Goal: Complete application form

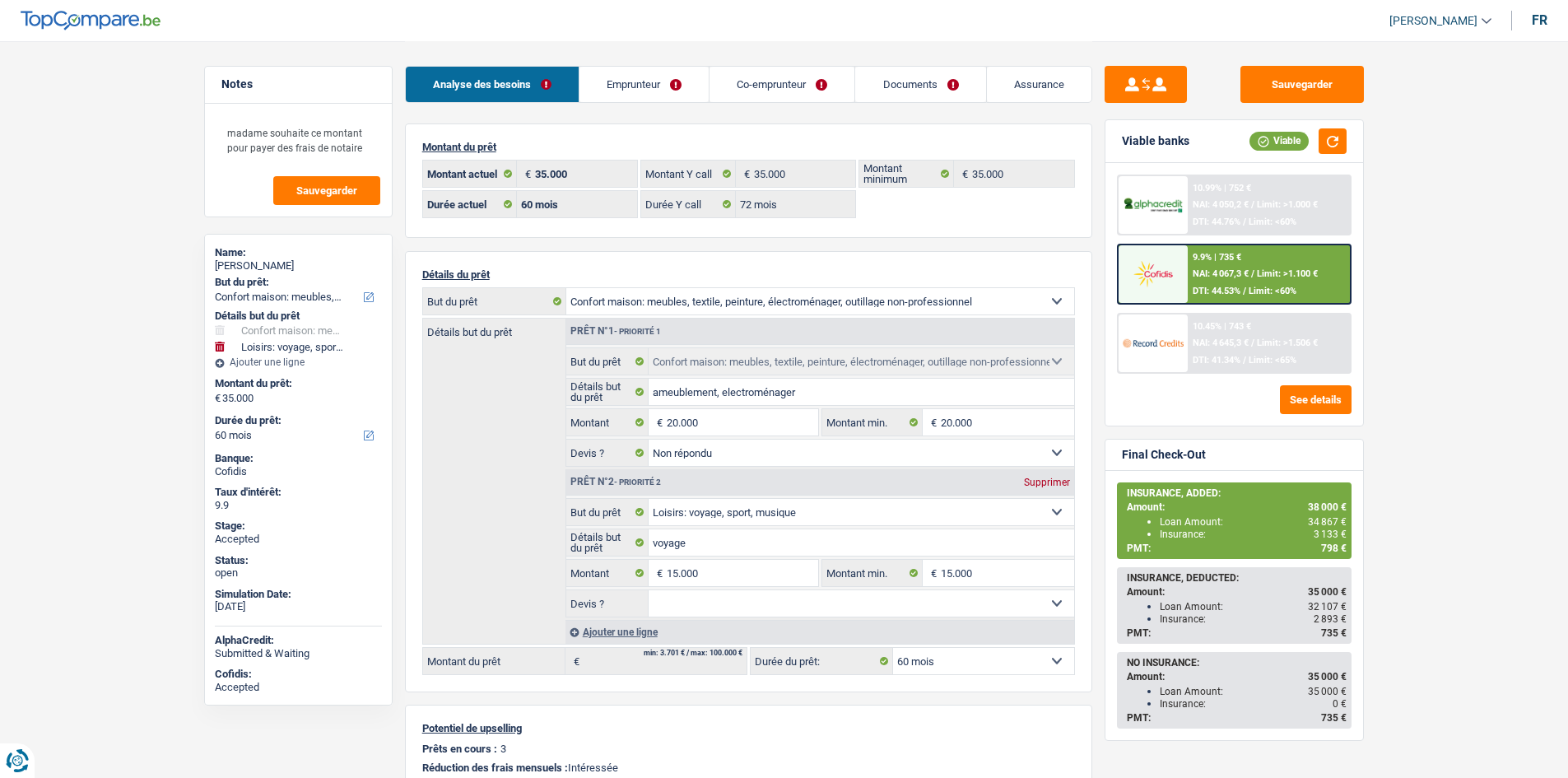
select select "household"
select select "hobbies"
select select "60"
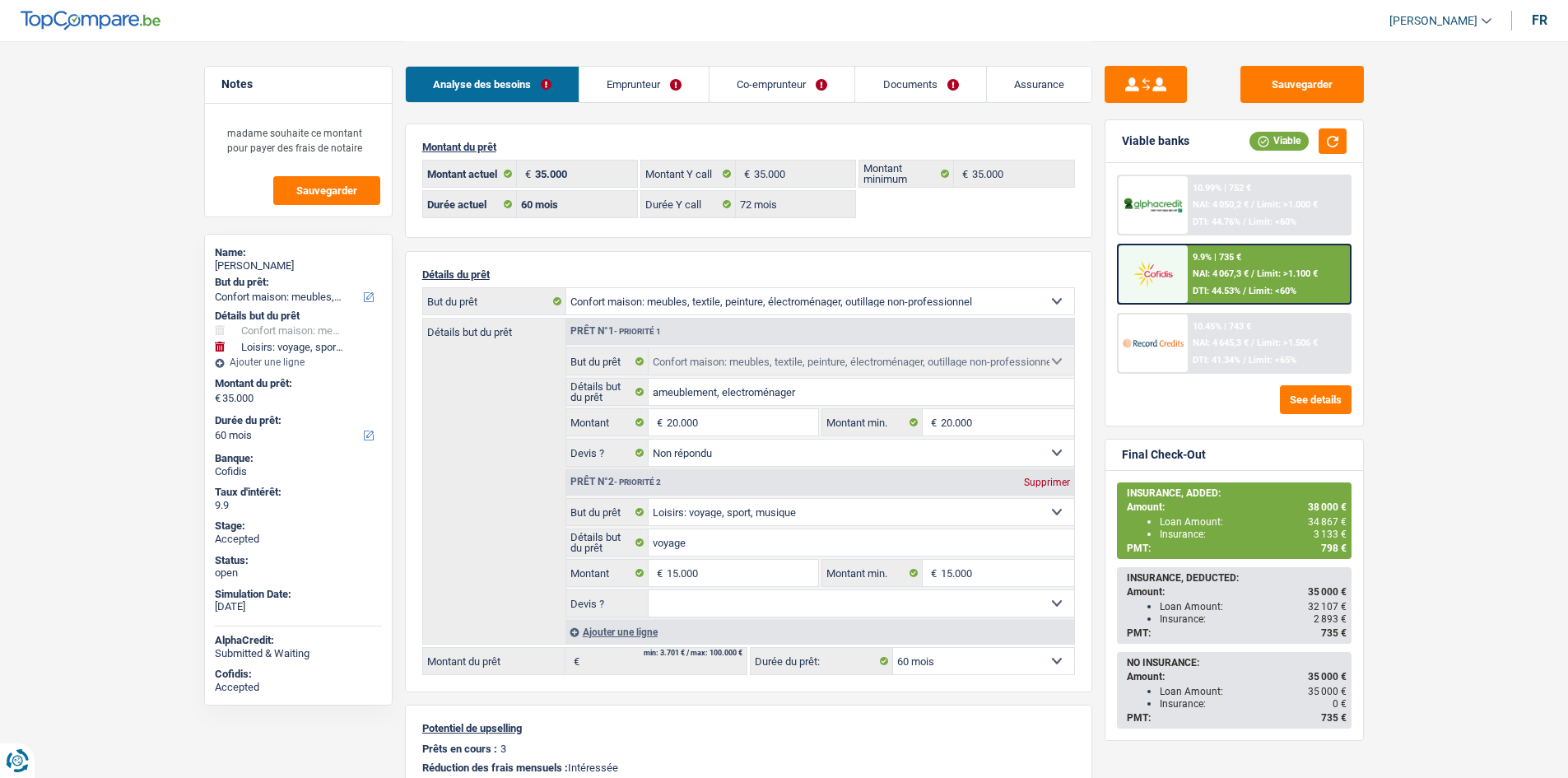
select select "72"
select select "household"
select select "not_answered"
select select "hobbies"
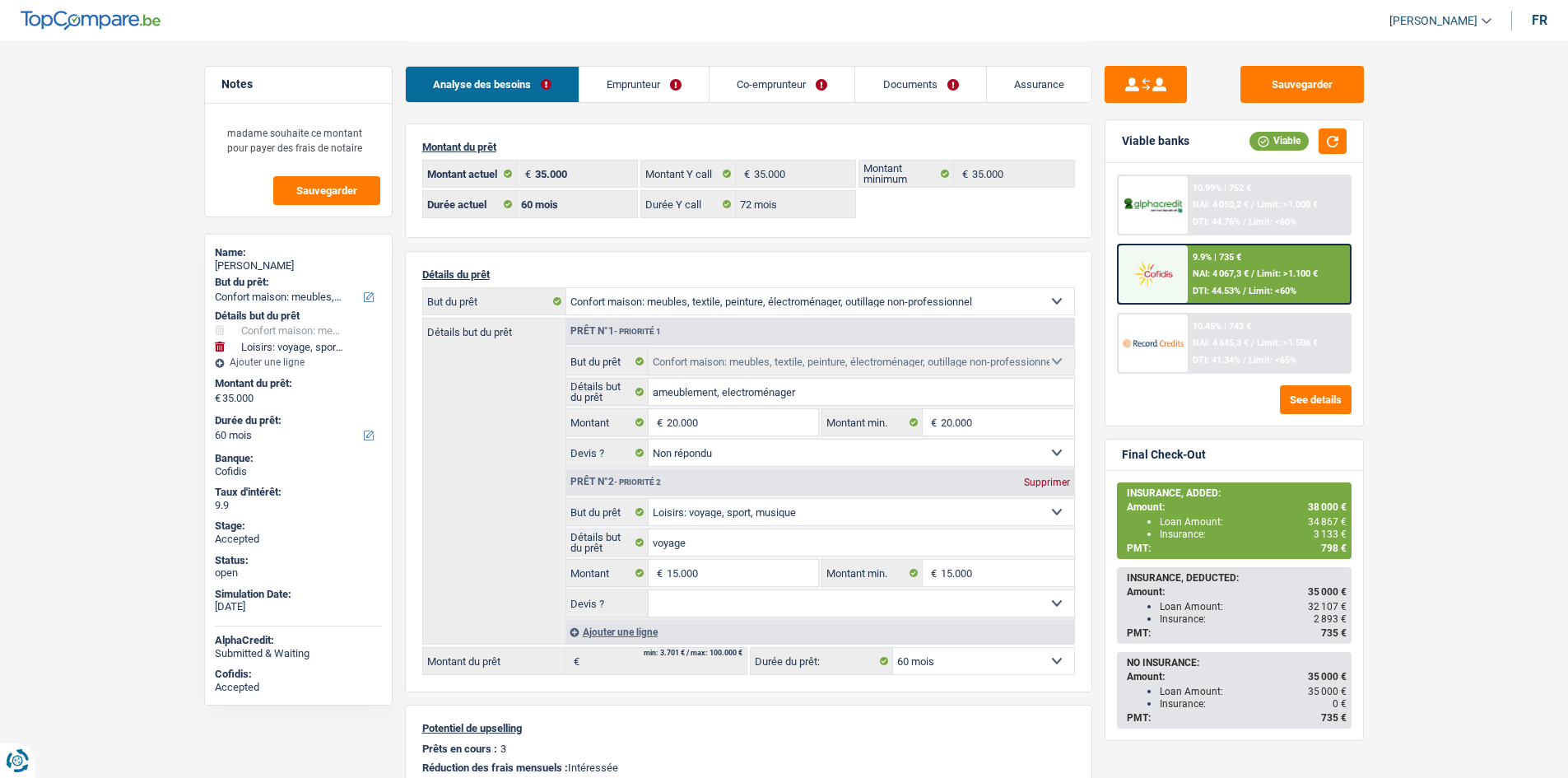
select select "60"
select select "32"
click at [772, 74] on link "Co-emprunteur" at bounding box center [782, 84] width 145 height 35
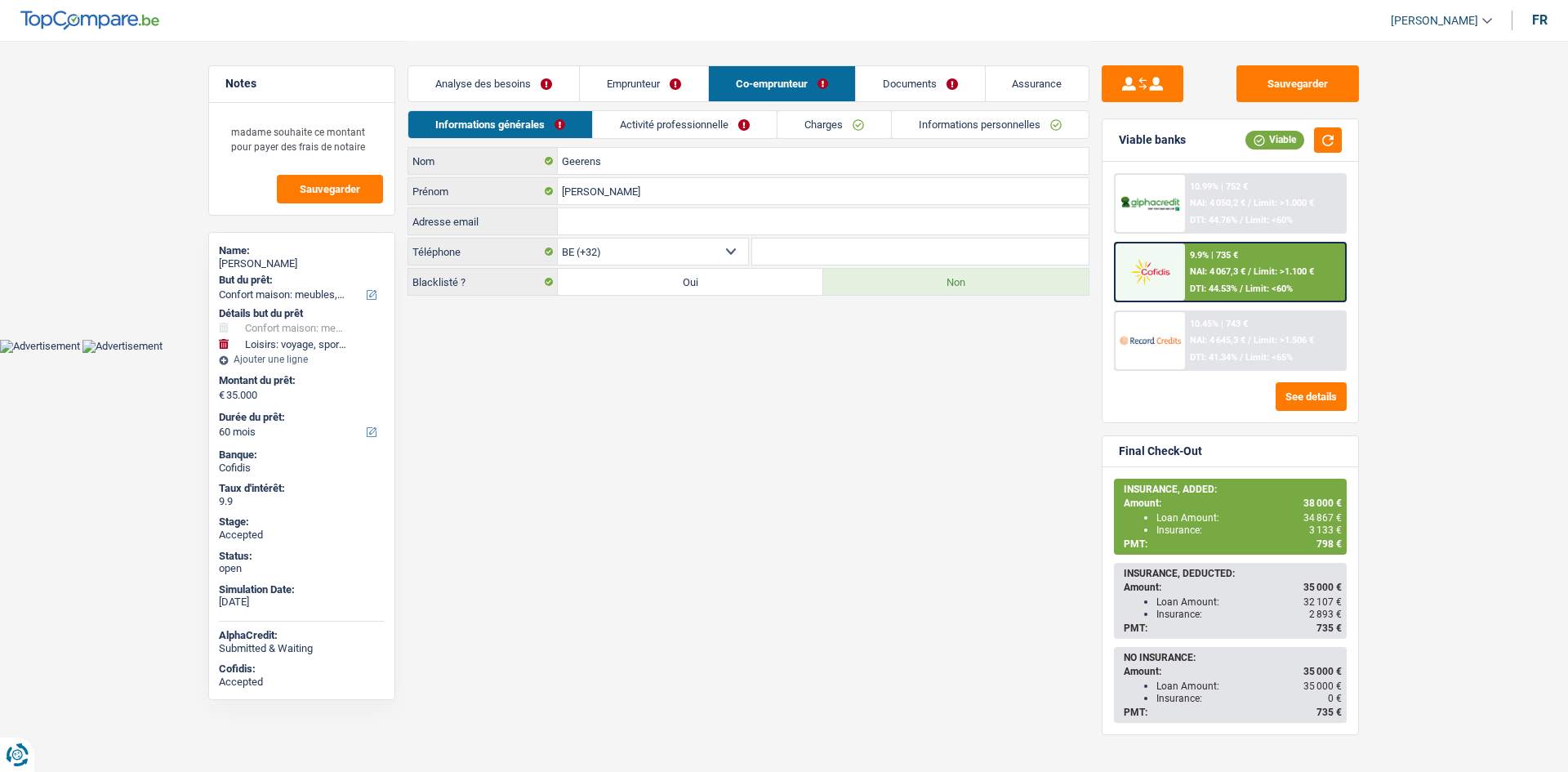
click at [75, 341] on body "Vous avez le contrôle de vos données Nous utilisons des cookies, tout comme nos…" at bounding box center [784, 177] width 1568 height 353
drag, startPoint x: 1044, startPoint y: 68, endPoint x: 942, endPoint y: 138, distance: 123.7
click at [1044, 67] on link "Assurance" at bounding box center [1038, 83] width 104 height 35
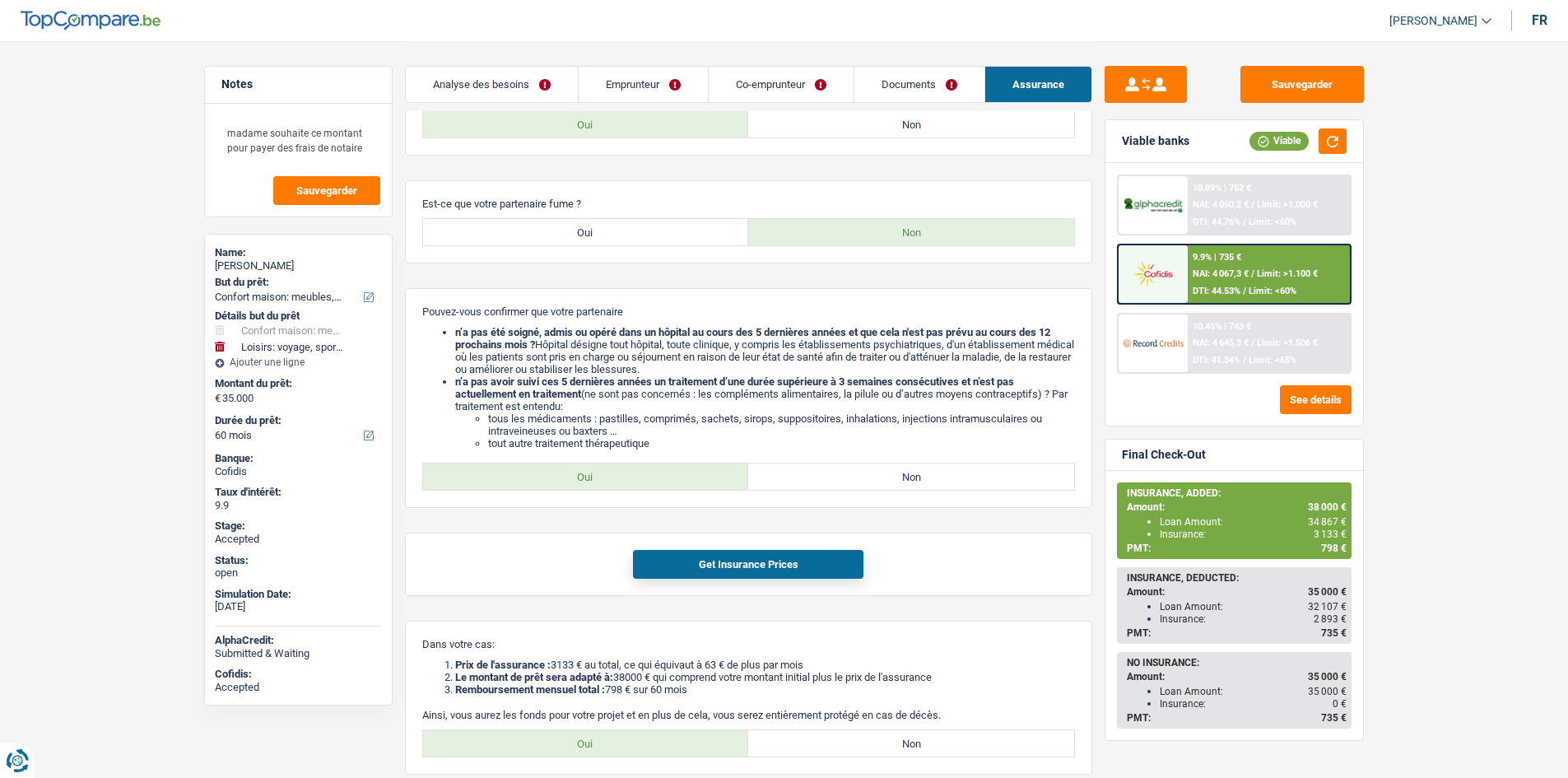
scroll to position [1250, 0]
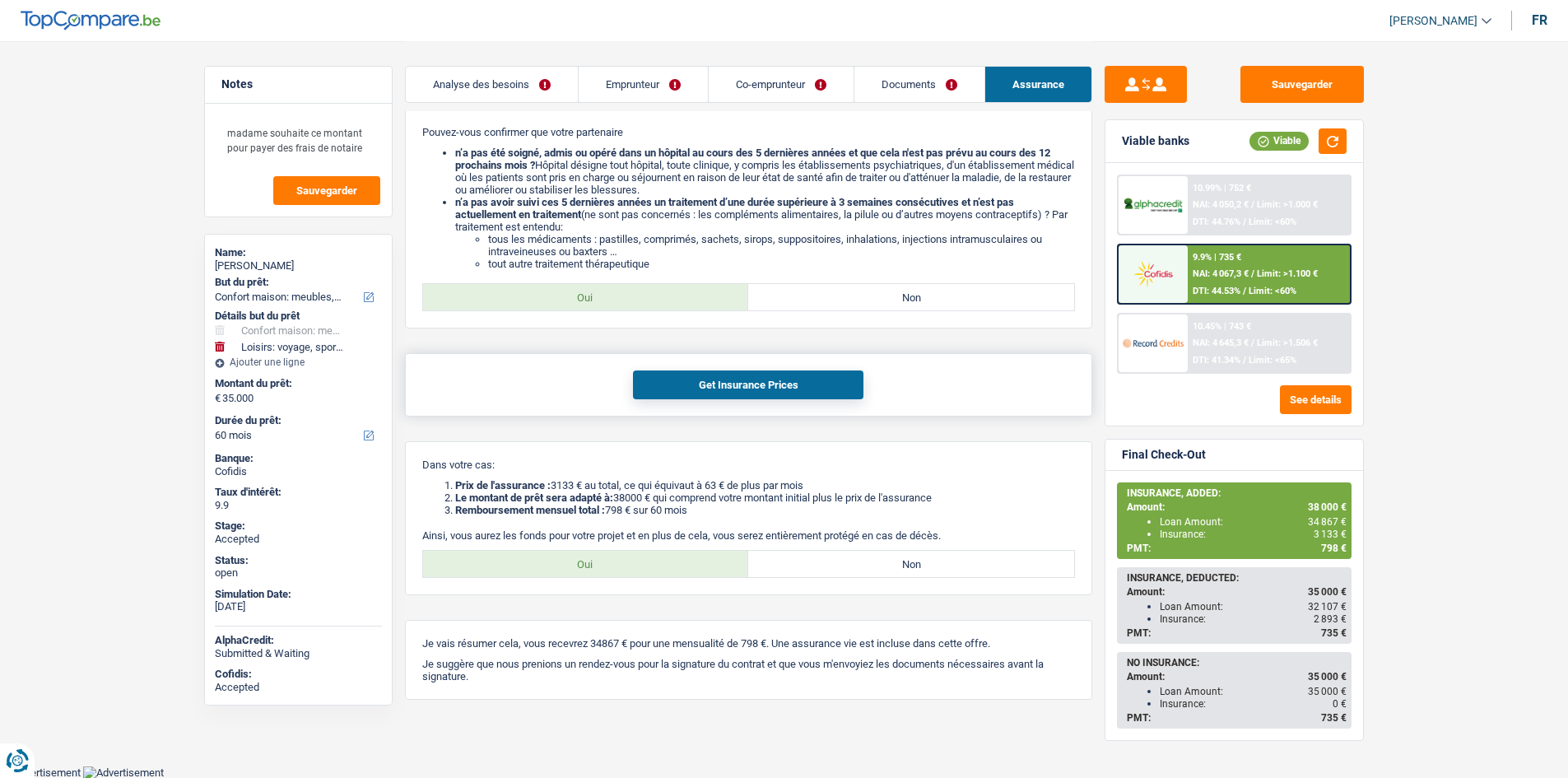
click at [740, 375] on button "Get Insurance Prices" at bounding box center [748, 384] width 230 height 29
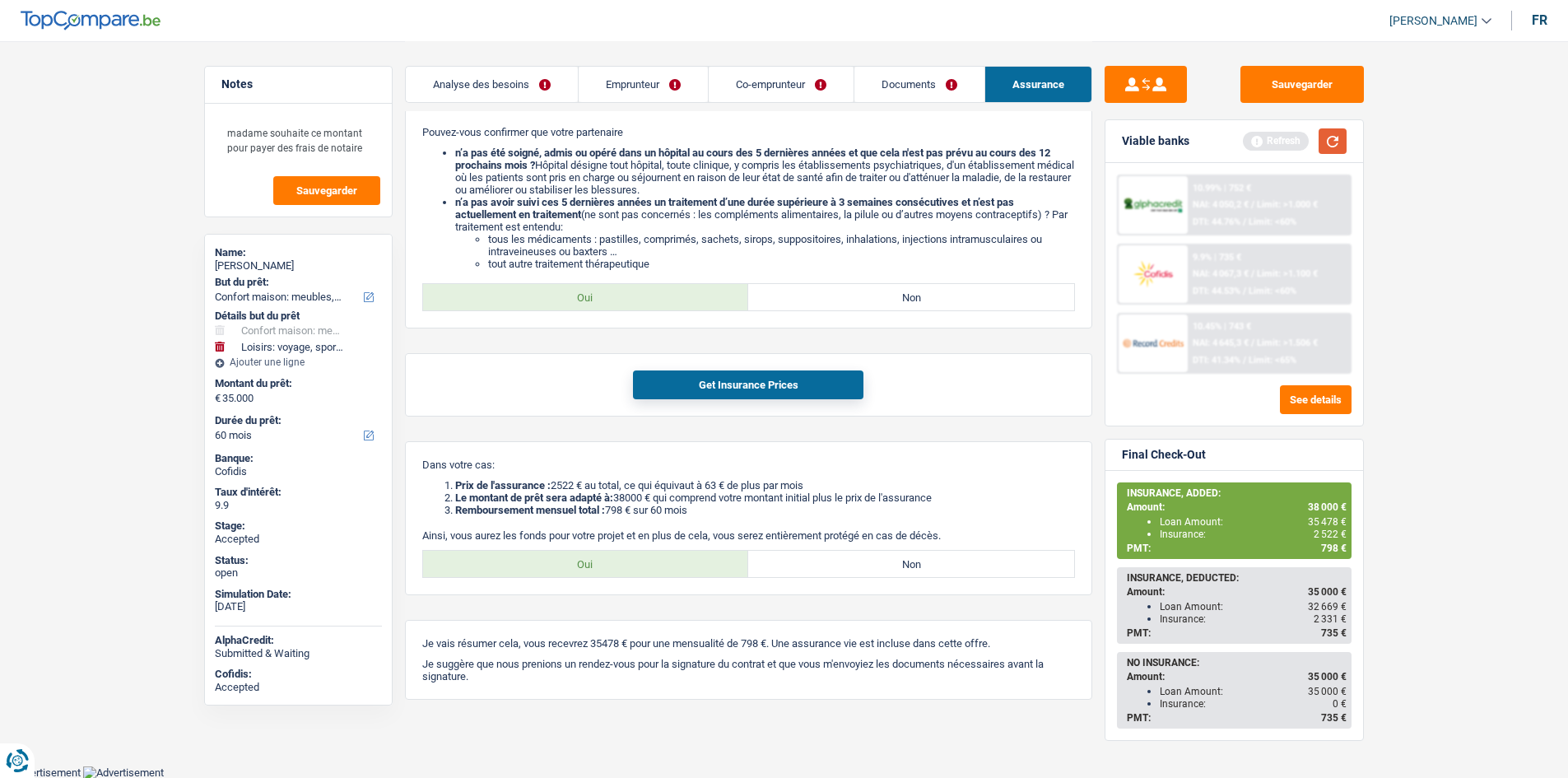
click at [1336, 136] on button "button" at bounding box center [1333, 141] width 28 height 26
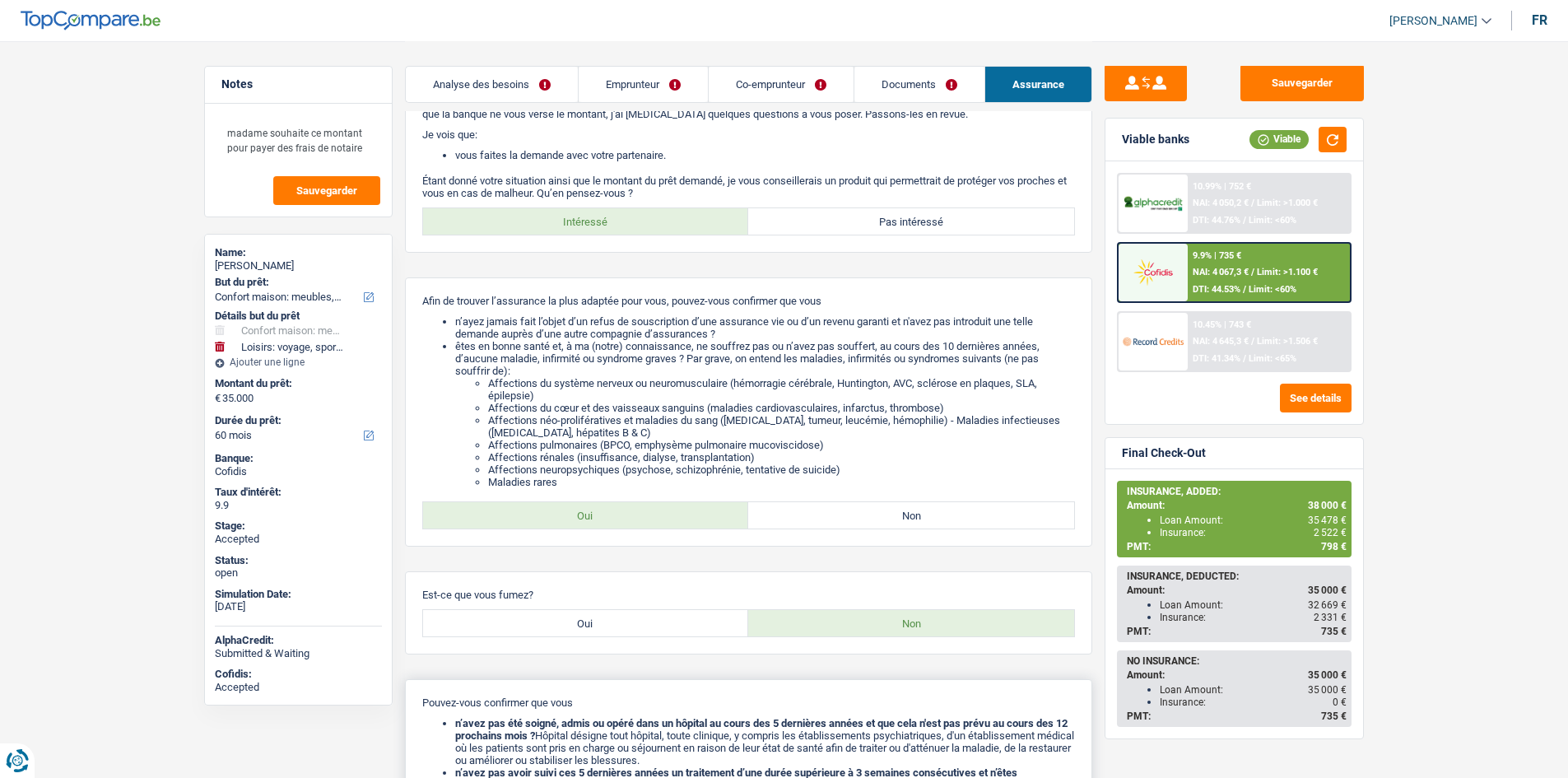
scroll to position [0, 0]
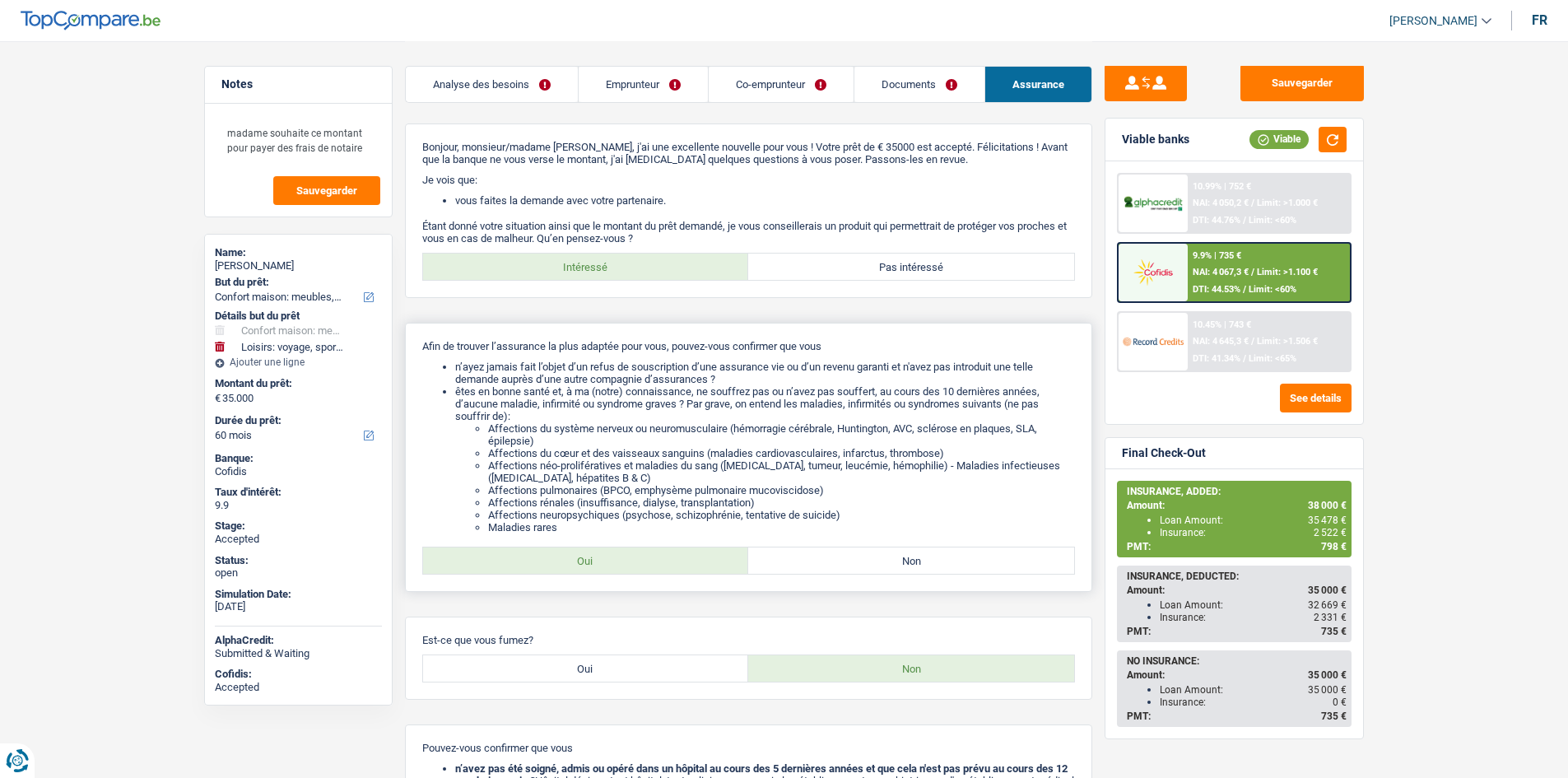
click at [884, 325] on div "Afin de trouver l’assurance la plus adaptée pour vous, pouvez-vous confirmer qu…" at bounding box center [748, 457] width 687 height 269
click at [505, 81] on link "Analyse des besoins" at bounding box center [492, 84] width 172 height 35
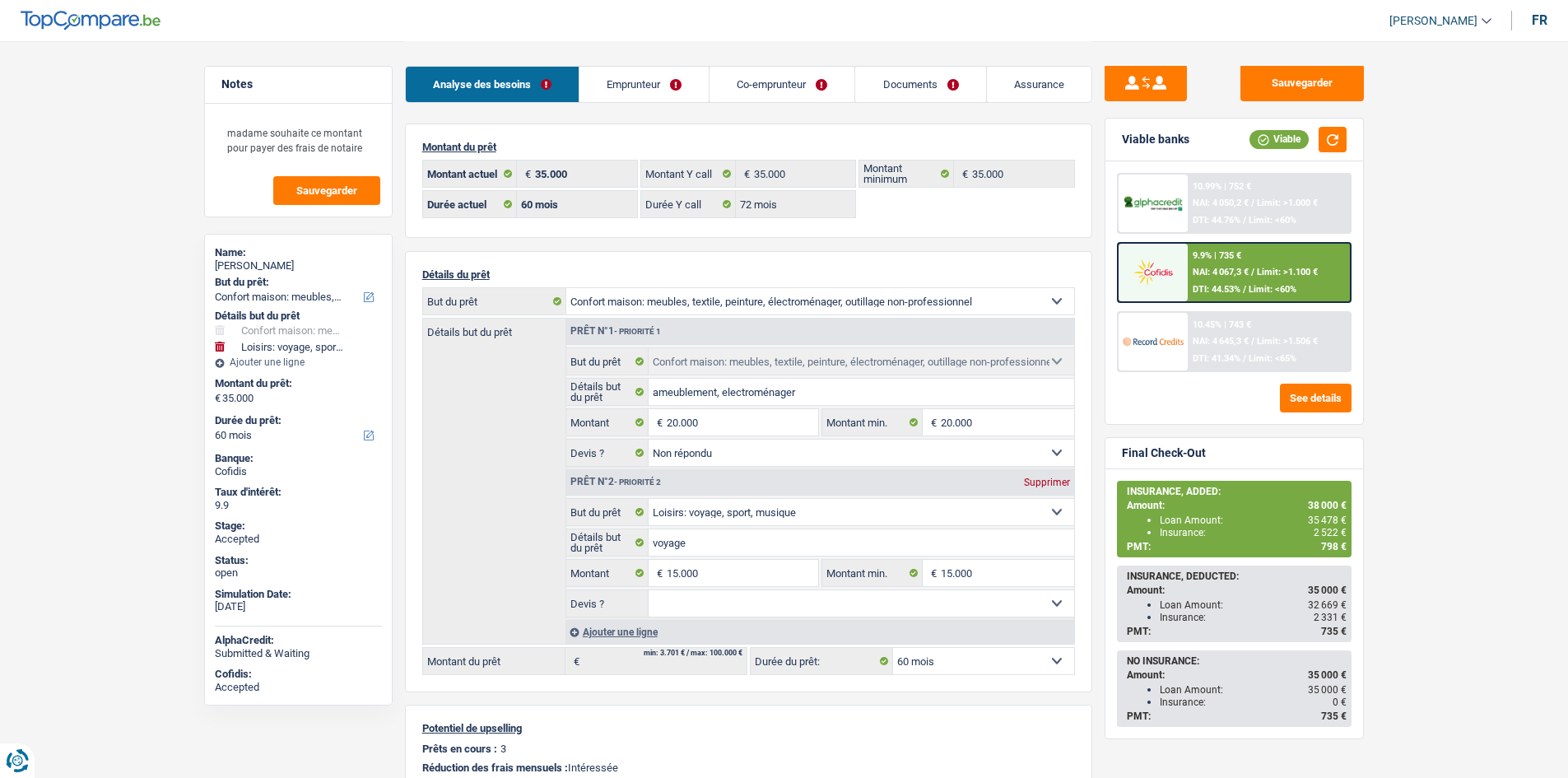
click at [1450, 327] on main "Notes madame souhaite ce montant pour payer des frais de notaire Sauvegarder Na…" at bounding box center [784, 501] width 1568 height 1003
click at [1044, 89] on link "Assurance" at bounding box center [1039, 84] width 105 height 35
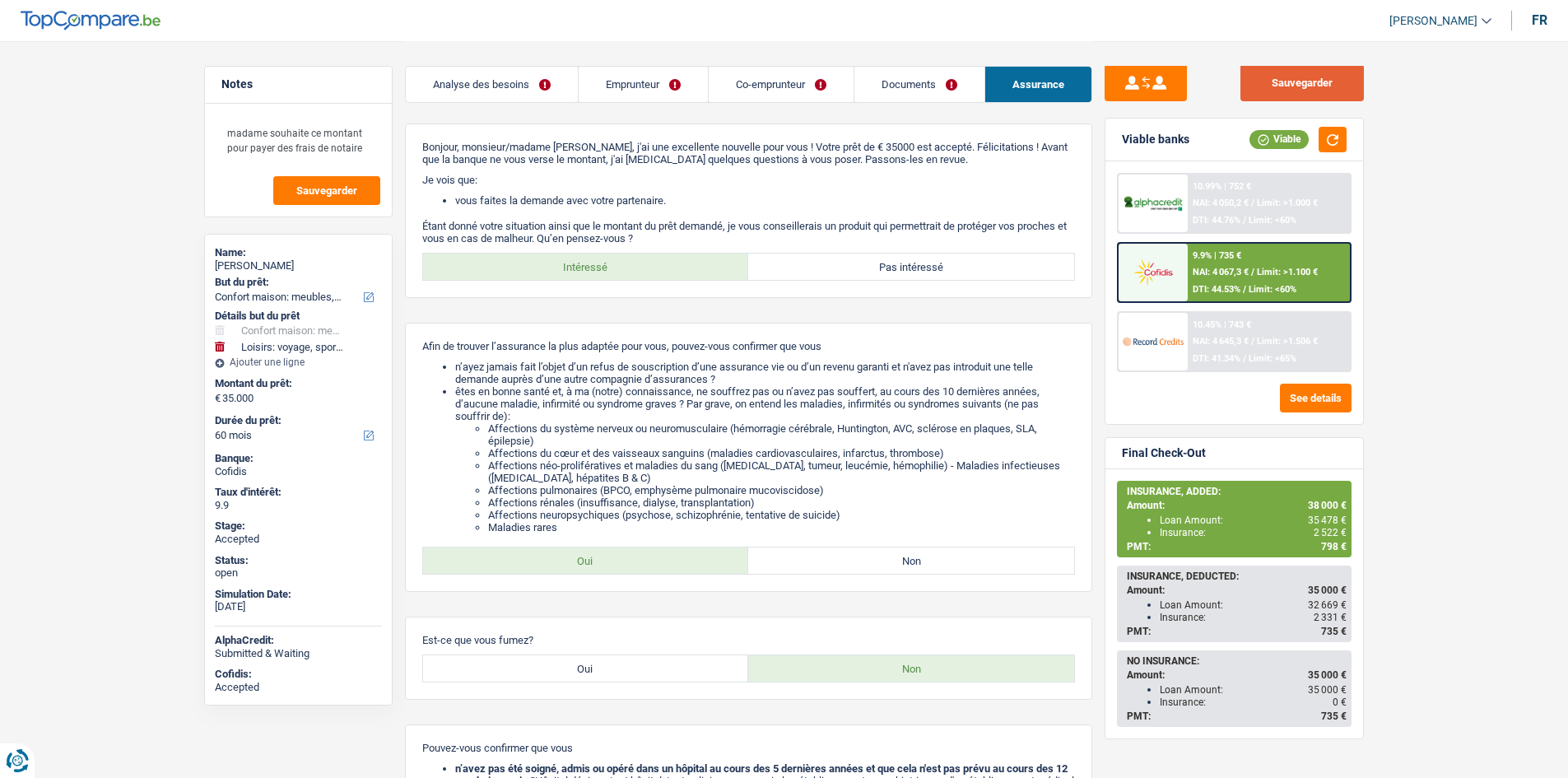
click at [1296, 81] on button "Sauvegarder" at bounding box center [1301, 82] width 123 height 37
